Goal: Transaction & Acquisition: Purchase product/service

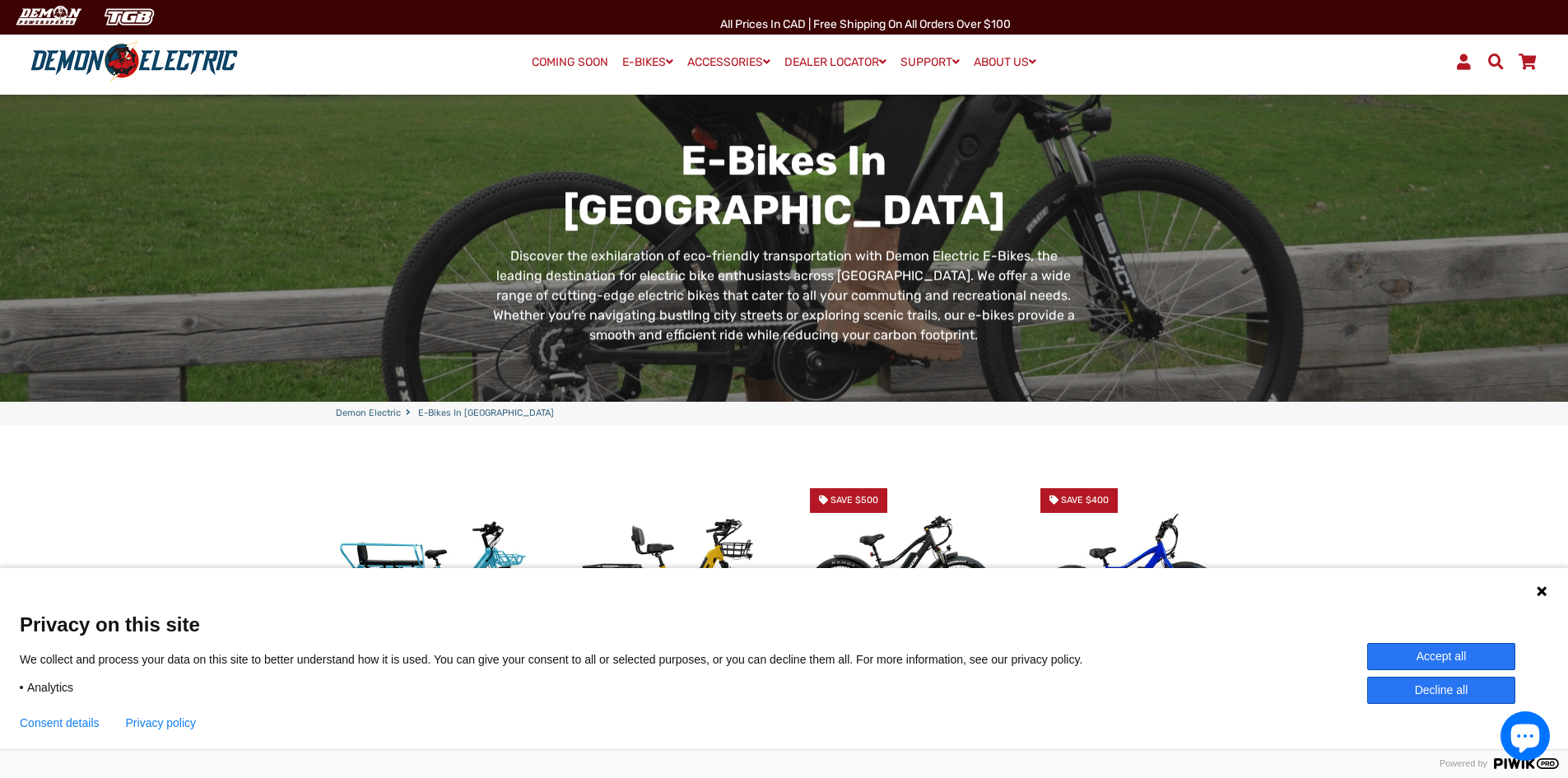
scroll to position [165, 0]
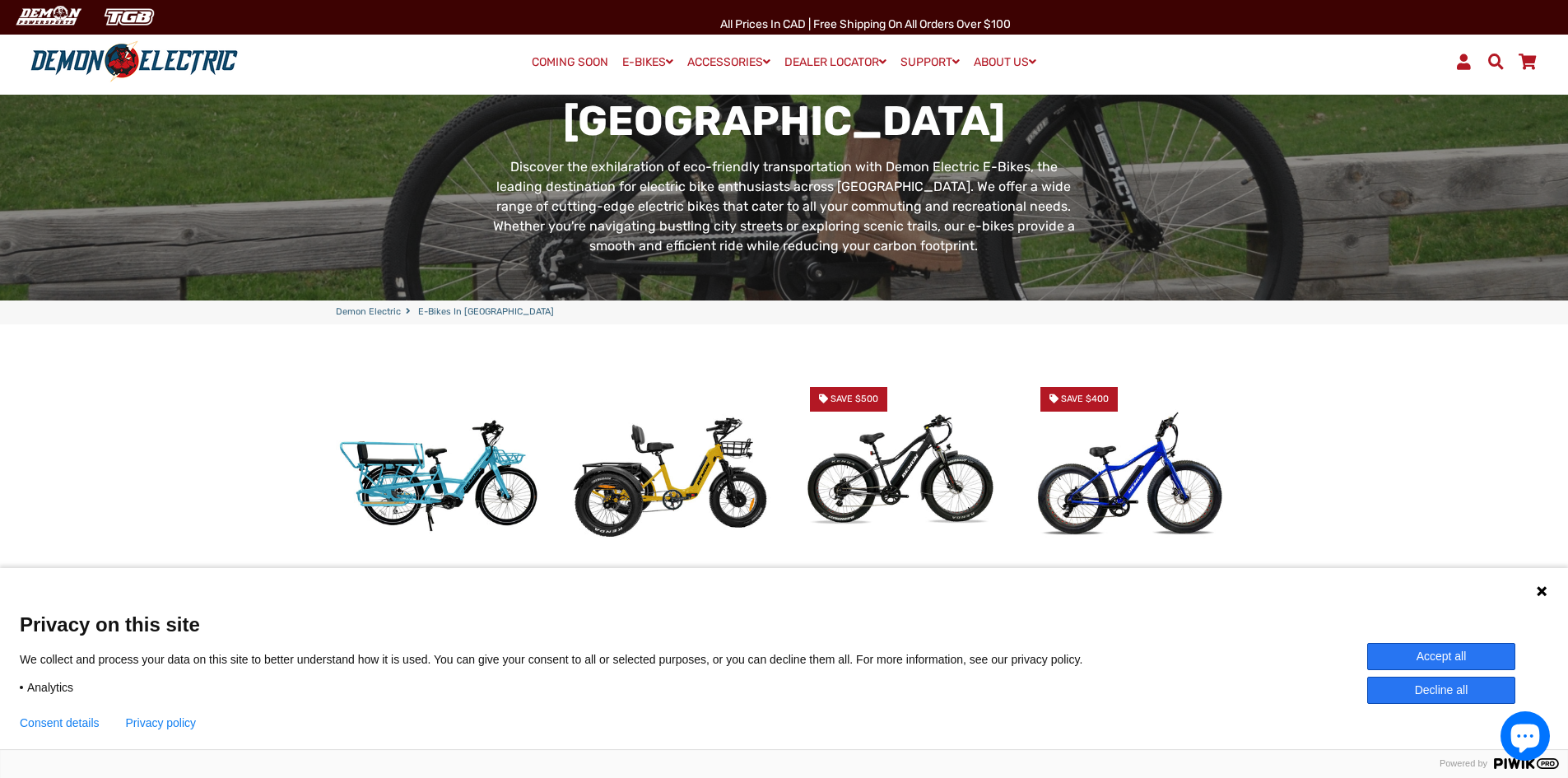
click at [1453, 648] on button "Accept all" at bounding box center [1441, 656] width 148 height 27
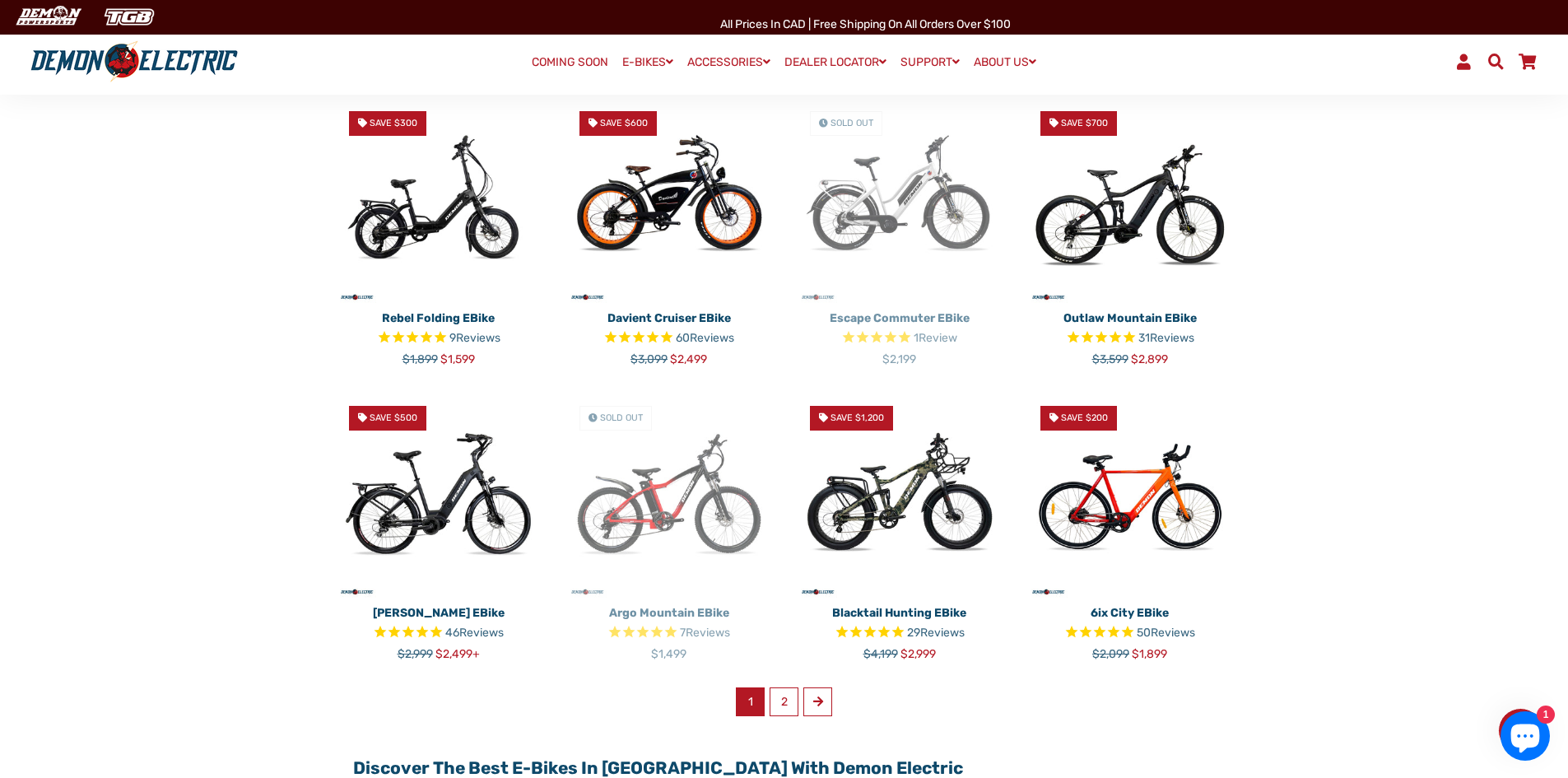
scroll to position [741, 0]
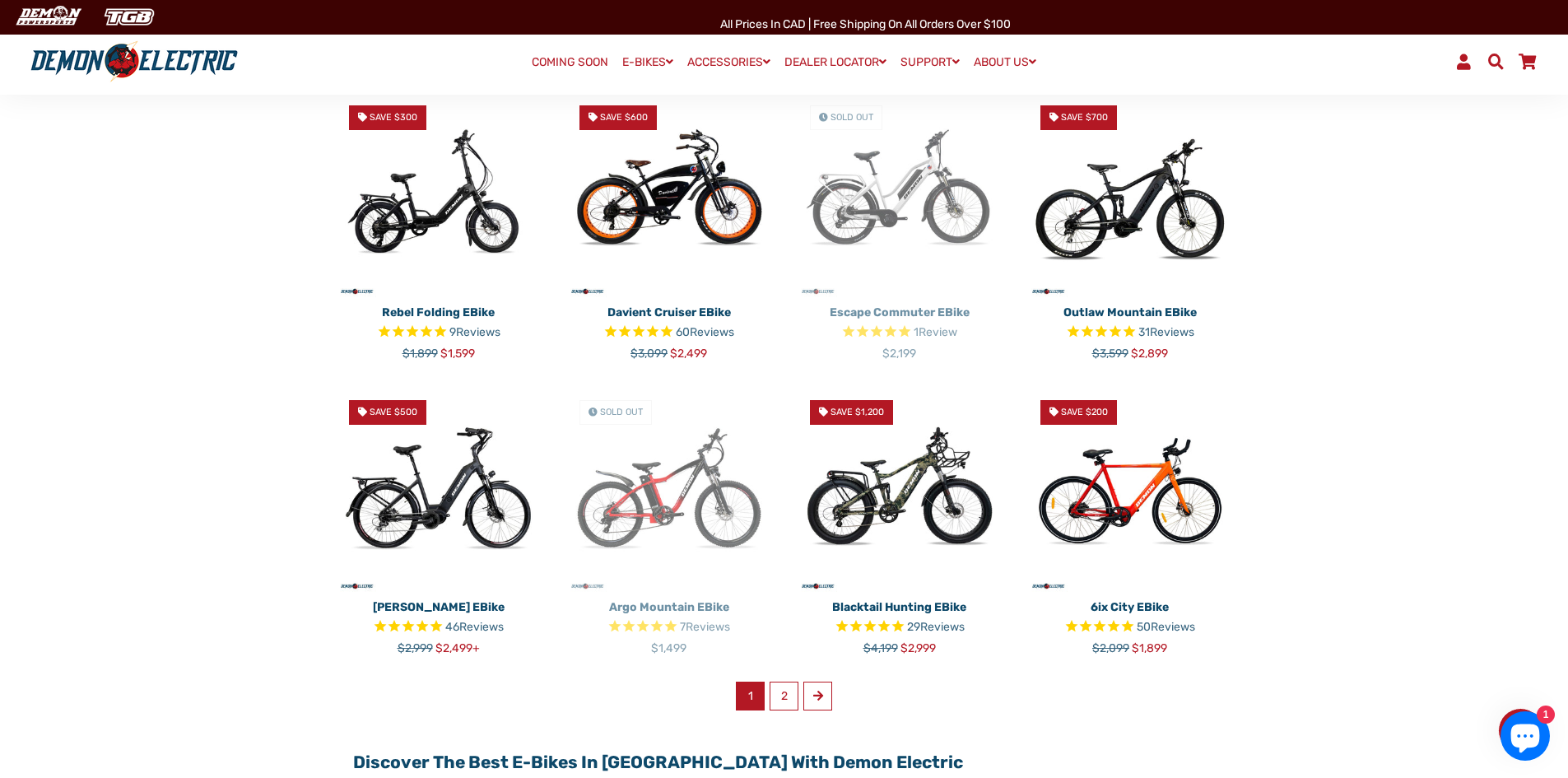
click at [455, 498] on img at bounding box center [439, 490] width 206 height 206
click at [927, 496] on img at bounding box center [901, 490] width 206 height 206
click at [788, 697] on link "2" at bounding box center [784, 696] width 29 height 29
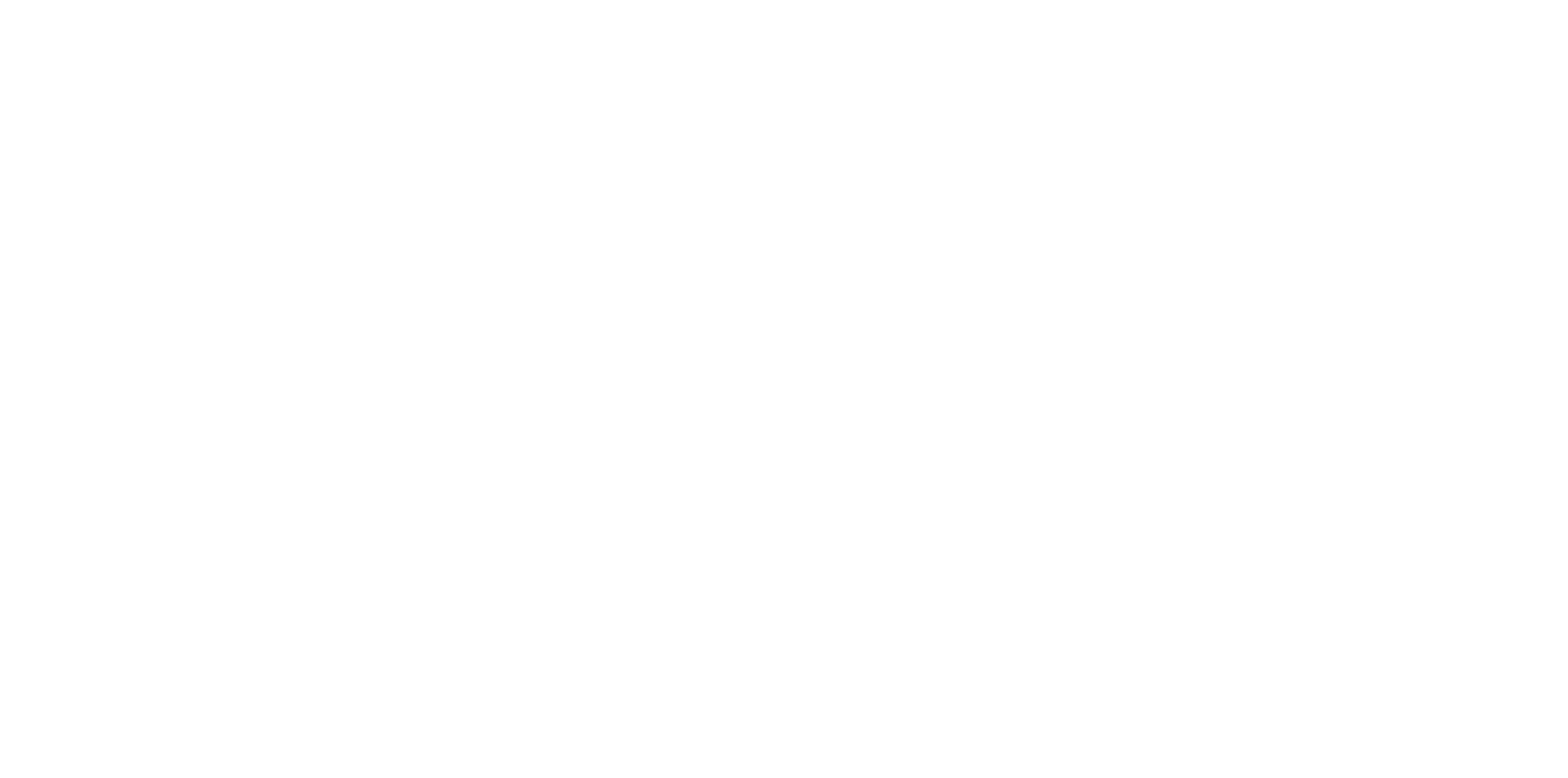
select select "******"
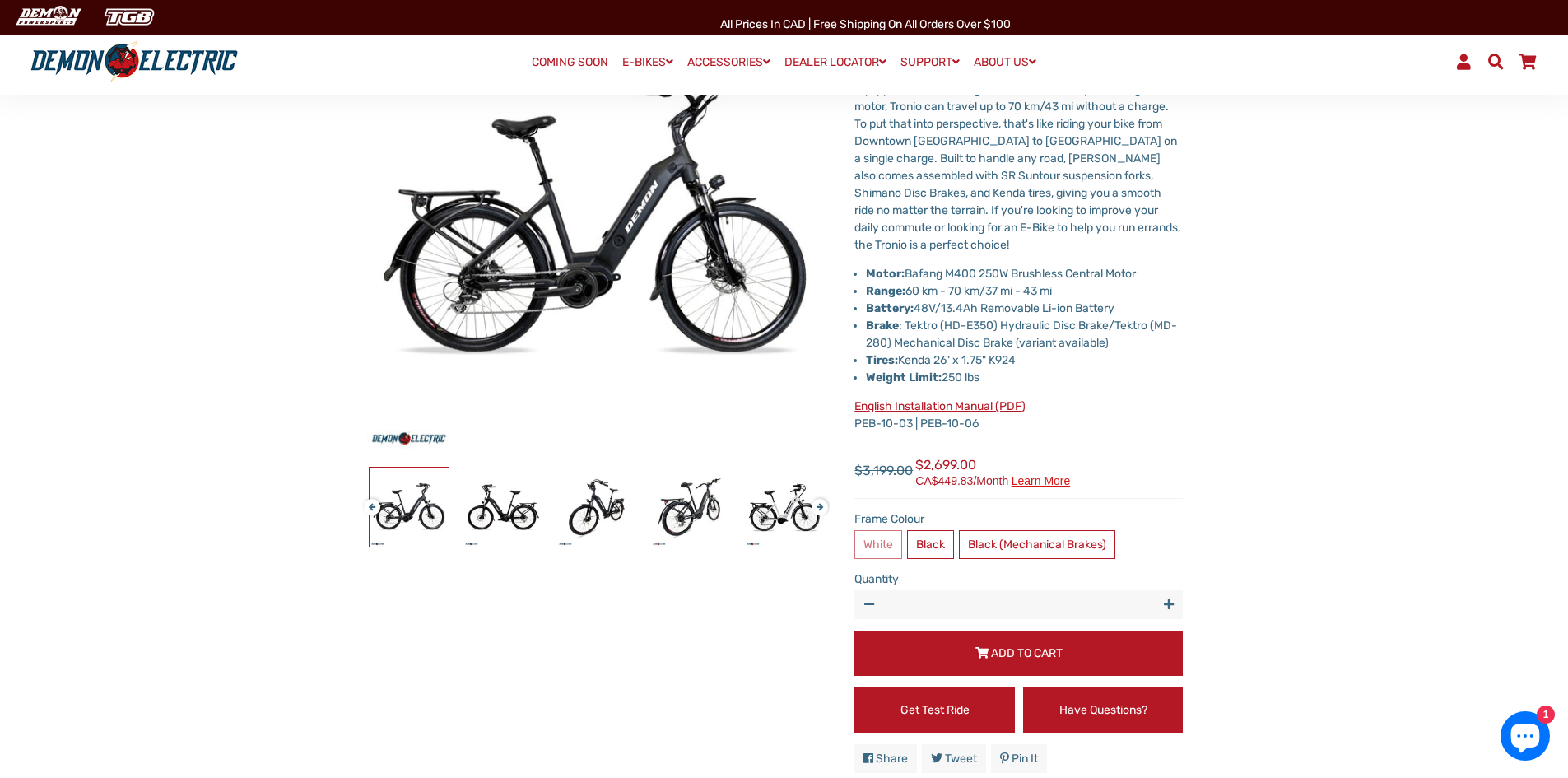
scroll to position [247, 0]
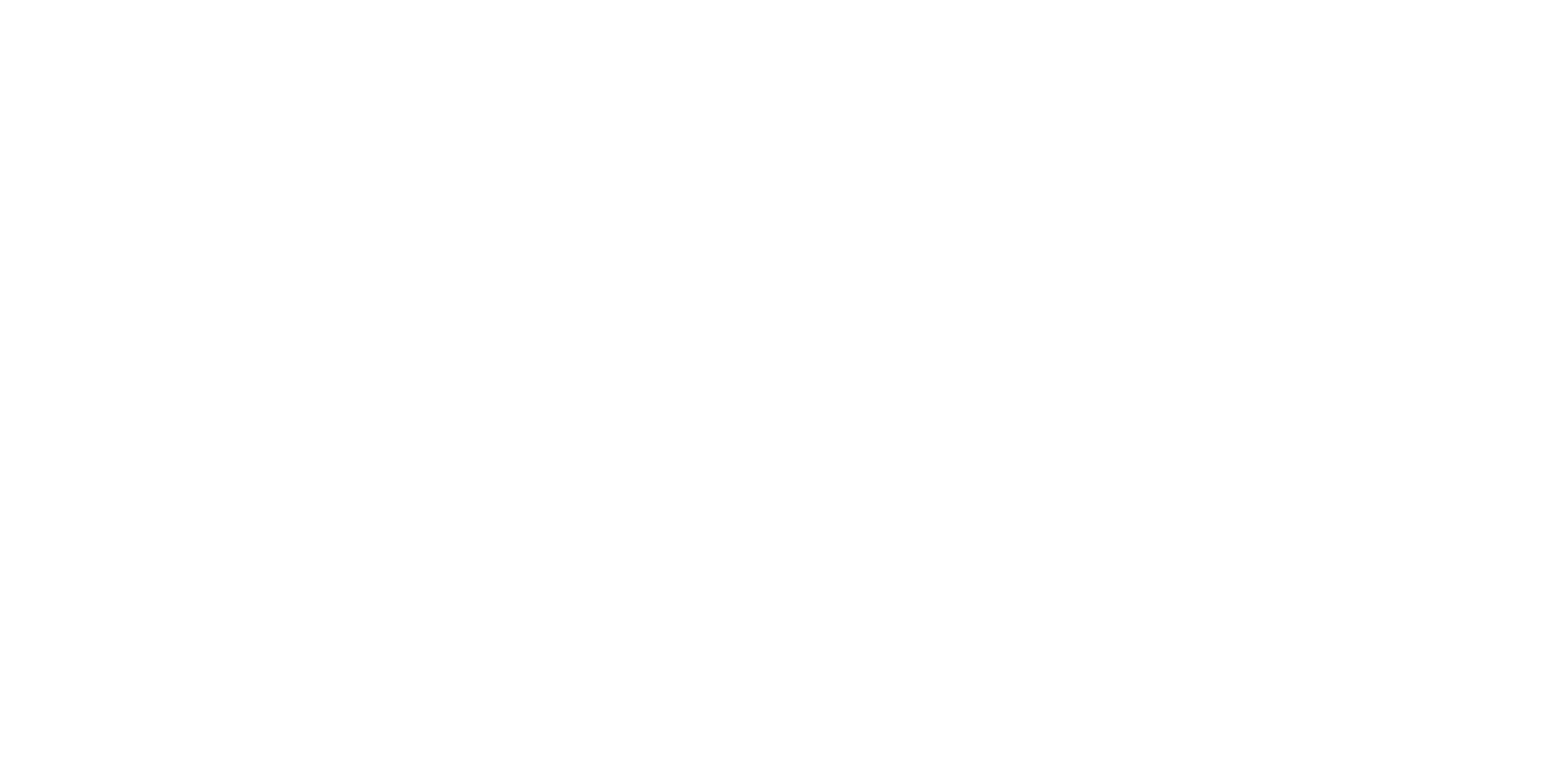
select select "******"
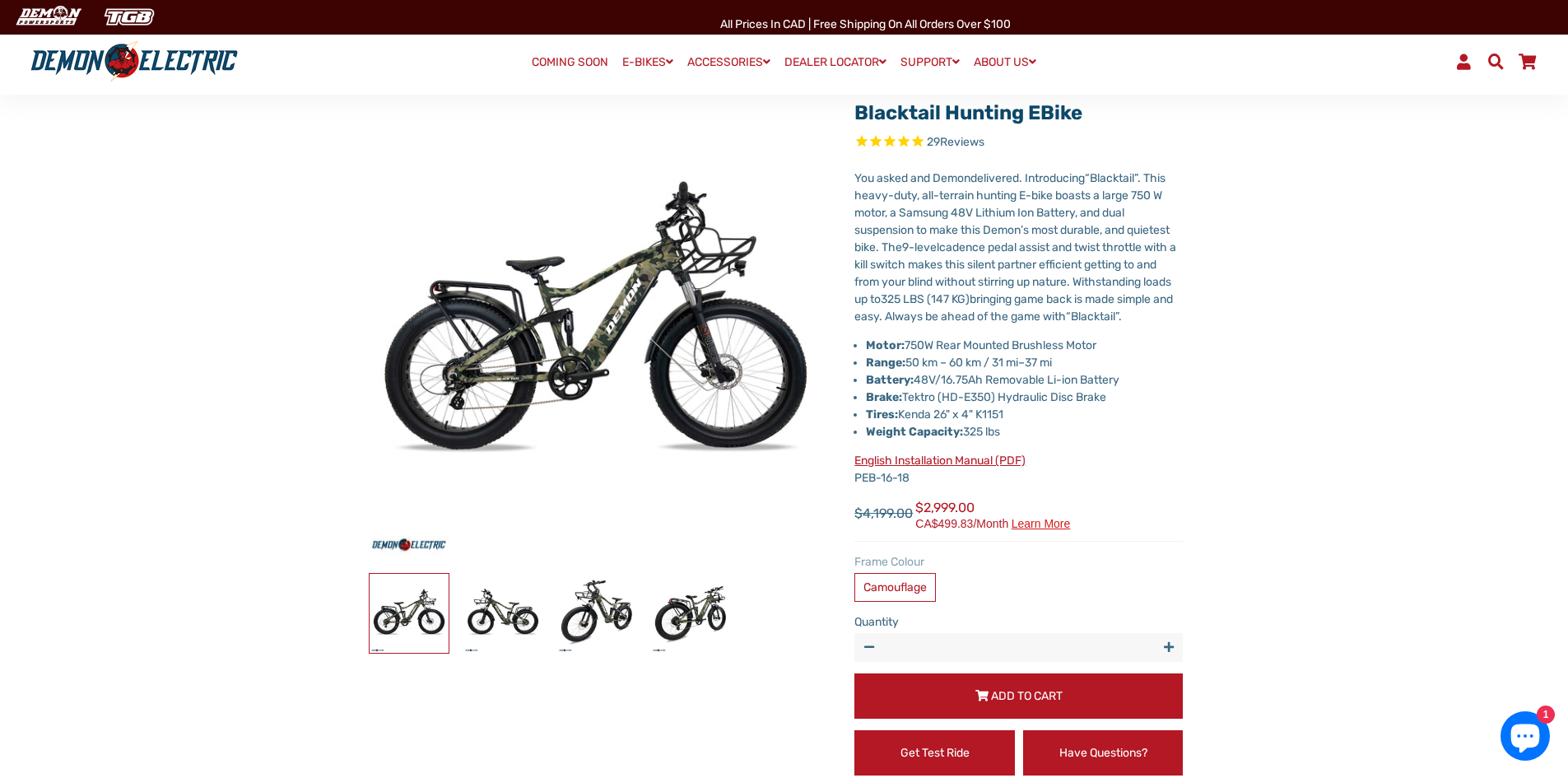
scroll to position [165, 0]
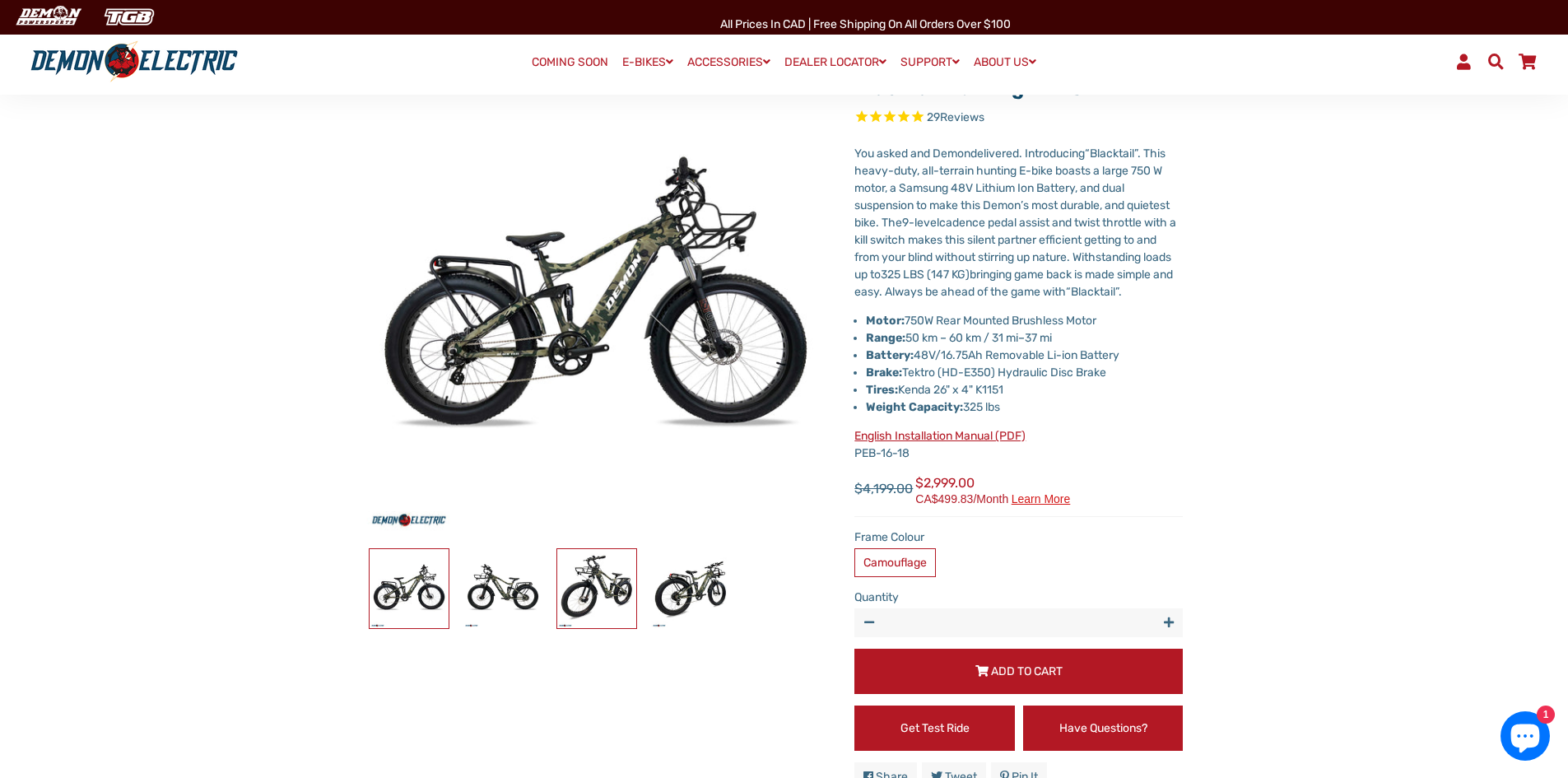
click at [595, 580] on img at bounding box center [597, 589] width 79 height 79
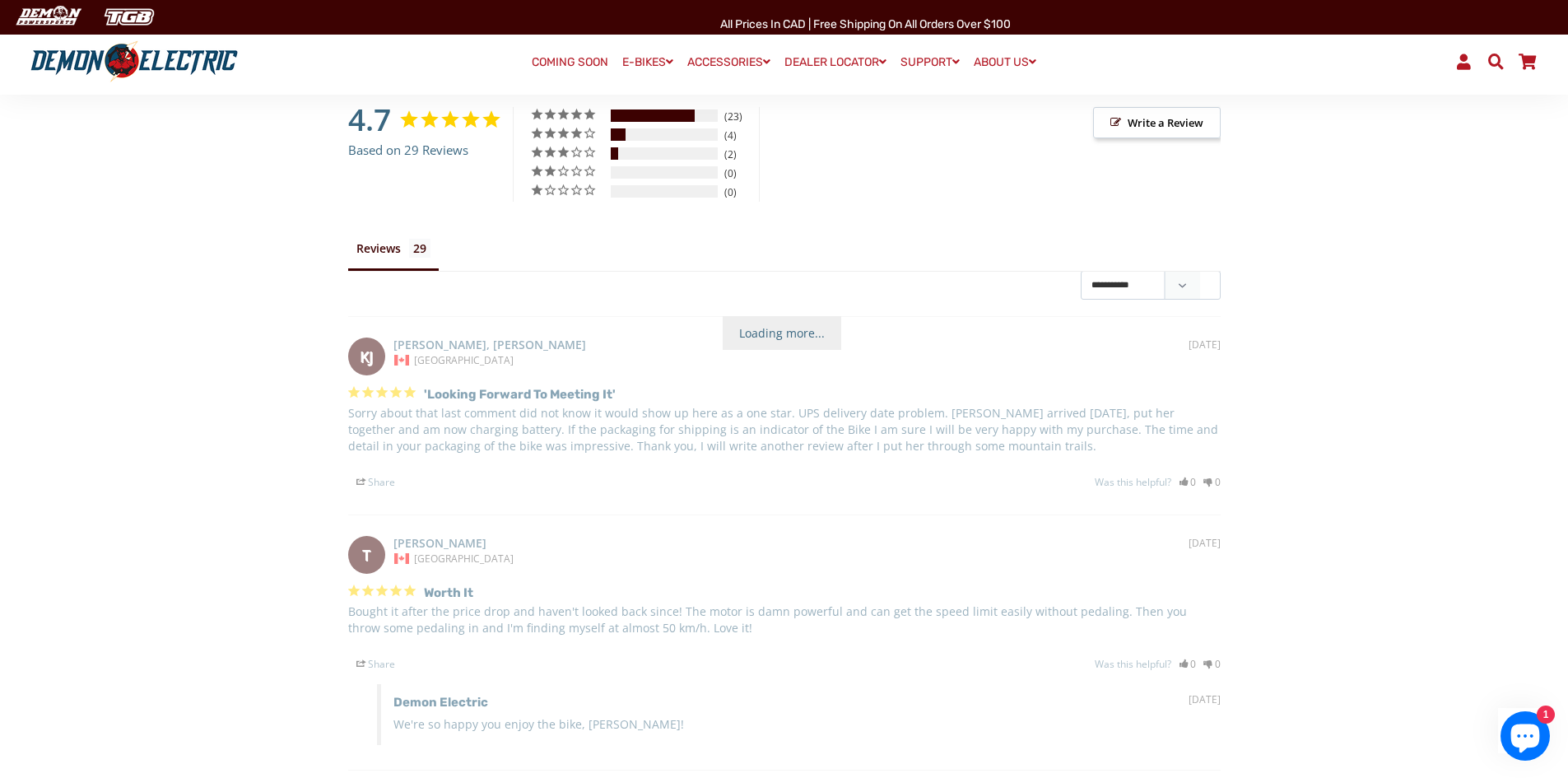
scroll to position [2553, 0]
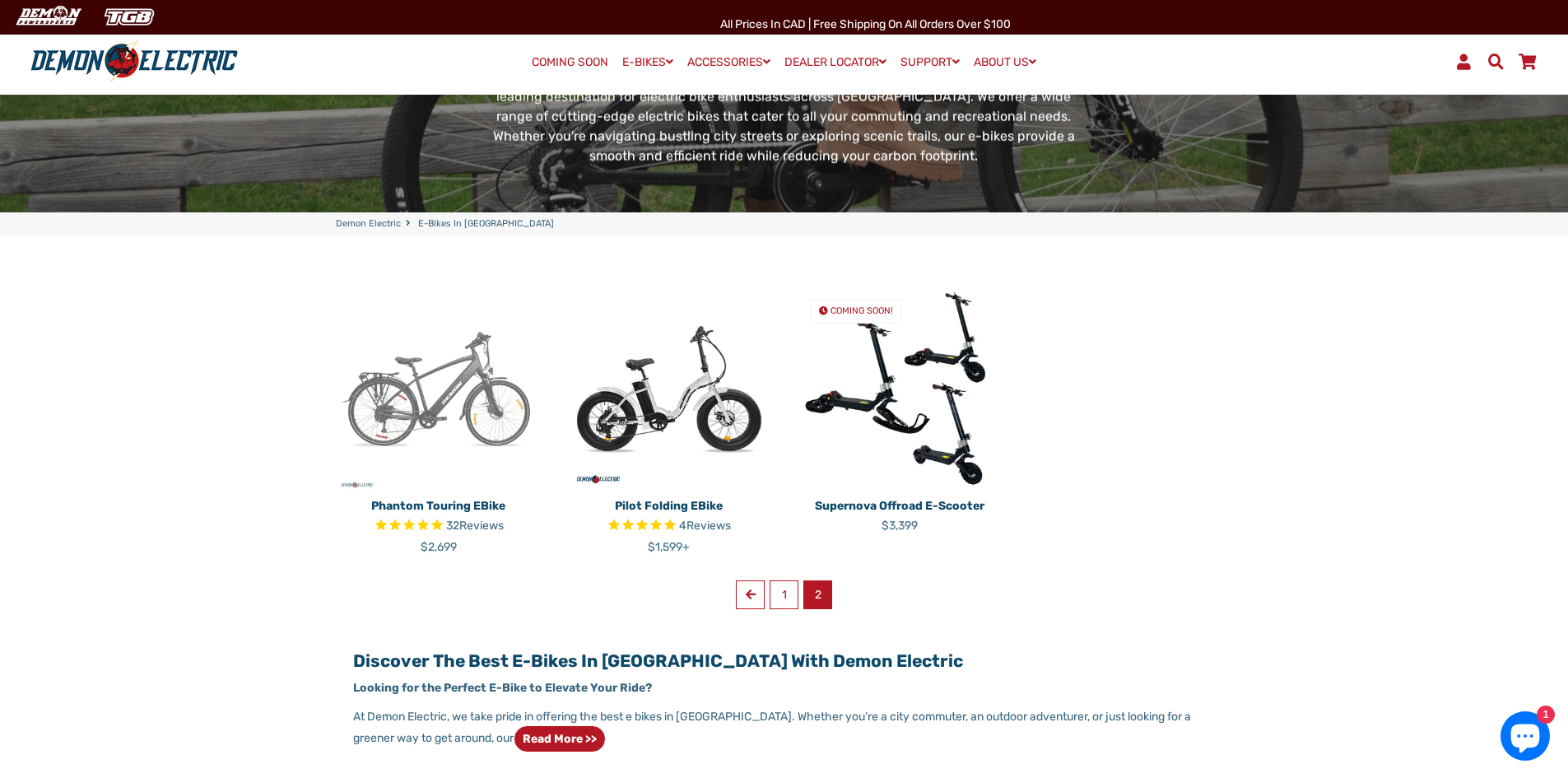
scroll to position [329, 0]
